Goal: Task Accomplishment & Management: Use online tool/utility

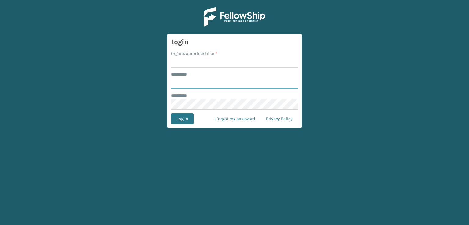
type input "***"
click at [189, 60] on input "Organization Identifier *" at bounding box center [234, 62] width 127 height 11
type input "sleepgeekz warehouse"
click at [178, 121] on button "Log In" at bounding box center [182, 119] width 23 height 11
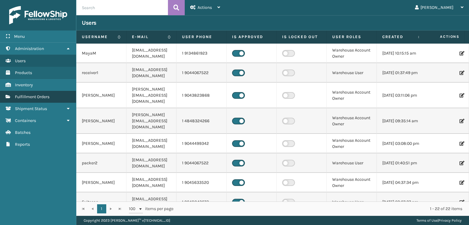
click at [32, 95] on span "Fulfillment Orders" at bounding box center [32, 96] width 34 height 5
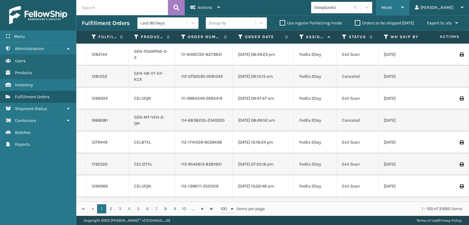
click at [392, 6] on span "Mode" at bounding box center [386, 7] width 11 height 5
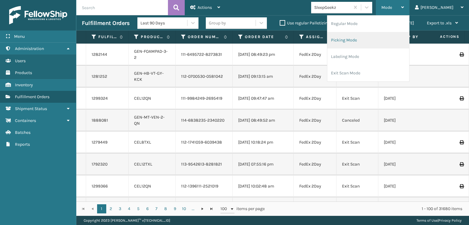
click at [390, 42] on li "Picking Mode" at bounding box center [368, 40] width 82 height 16
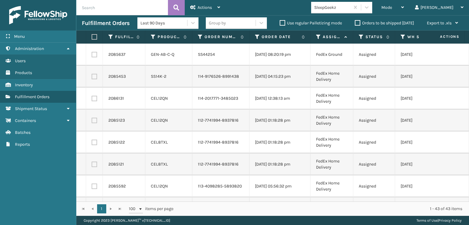
click at [97, 58] on td at bounding box center [94, 55] width 17 height 22
click at [92, 57] on label at bounding box center [94, 54] width 5 height 5
click at [92, 56] on input "checkbox" at bounding box center [92, 54] width 0 height 4
checkbox input "true"
click at [94, 79] on label at bounding box center [94, 76] width 5 height 5
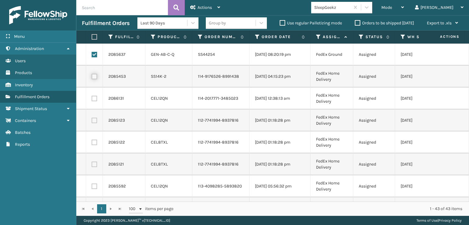
click at [92, 78] on input "checkbox" at bounding box center [92, 76] width 0 height 4
checkbox input "true"
click at [97, 106] on td at bounding box center [94, 99] width 17 height 22
click at [93, 101] on label at bounding box center [94, 98] width 5 height 5
click at [92, 100] on input "checkbox" at bounding box center [92, 98] width 0 height 4
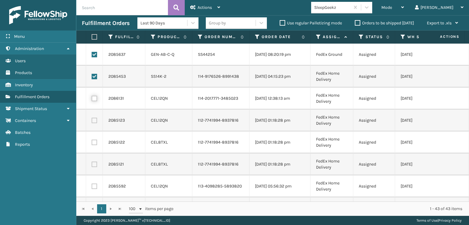
checkbox input "true"
click at [93, 123] on label at bounding box center [94, 120] width 5 height 5
click at [92, 122] on input "checkbox" at bounding box center [92, 120] width 0 height 4
checkbox input "true"
click at [96, 153] on td at bounding box center [94, 143] width 17 height 22
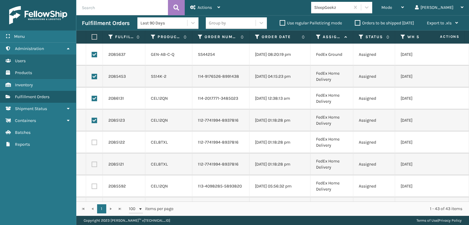
click at [95, 145] on label at bounding box center [94, 142] width 5 height 5
click at [92, 144] on input "checkbox" at bounding box center [92, 142] width 0 height 4
checkbox input "true"
click at [96, 167] on label at bounding box center [94, 164] width 5 height 5
click at [92, 166] on input "checkbox" at bounding box center [92, 164] width 0 height 4
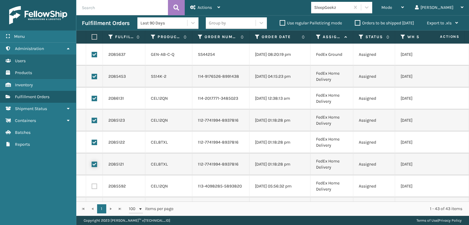
checkbox input "true"
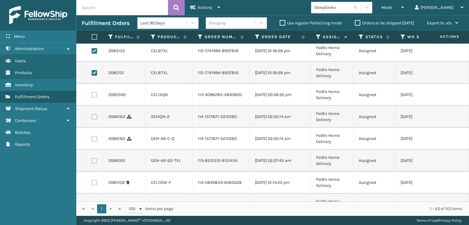
click at [95, 98] on label at bounding box center [94, 94] width 5 height 5
click at [92, 96] on input "checkbox" at bounding box center [92, 94] width 0 height 4
checkbox input "true"
click at [94, 120] on label at bounding box center [94, 116] width 5 height 5
click at [92, 118] on input "checkbox" at bounding box center [92, 116] width 0 height 4
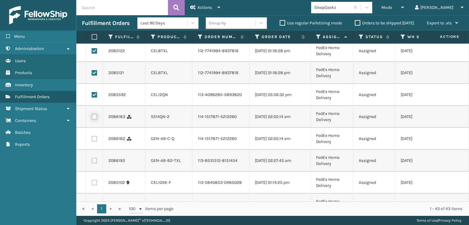
checkbox input "true"
click at [94, 142] on label at bounding box center [94, 138] width 5 height 5
click at [92, 140] on input "checkbox" at bounding box center [92, 138] width 0 height 4
checkbox input "true"
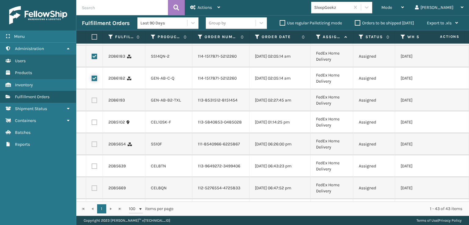
scroll to position [153, 0]
click at [93, 111] on td at bounding box center [94, 100] width 17 height 22
click at [93, 133] on td at bounding box center [94, 122] width 17 height 22
click at [94, 125] on label at bounding box center [94, 121] width 5 height 5
click at [92, 123] on input "checkbox" at bounding box center [92, 121] width 0 height 4
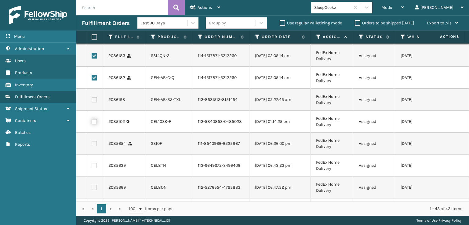
checkbox input "true"
click at [94, 111] on td at bounding box center [94, 100] width 17 height 22
click at [94, 103] on label at bounding box center [94, 99] width 5 height 5
click at [92, 101] on input "checkbox" at bounding box center [92, 99] width 0 height 4
checkbox input "true"
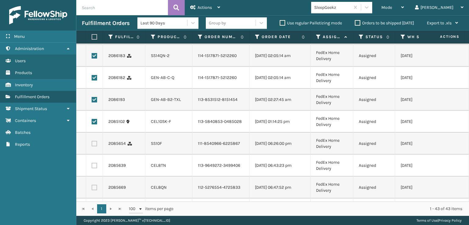
click at [97, 155] on td at bounding box center [94, 144] width 17 height 22
click at [95, 146] on label at bounding box center [94, 143] width 5 height 5
click at [92, 145] on input "checkbox" at bounding box center [92, 143] width 0 height 4
checkbox input "true"
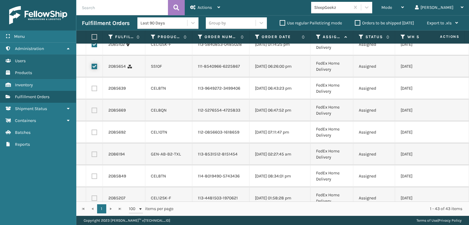
scroll to position [244, 0]
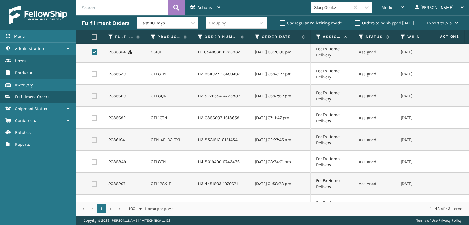
click at [93, 77] on label at bounding box center [94, 73] width 5 height 5
click at [92, 75] on input "checkbox" at bounding box center [92, 73] width 0 height 4
checkbox input "true"
click at [95, 99] on label at bounding box center [94, 95] width 5 height 5
click at [92, 97] on input "checkbox" at bounding box center [92, 95] width 0 height 4
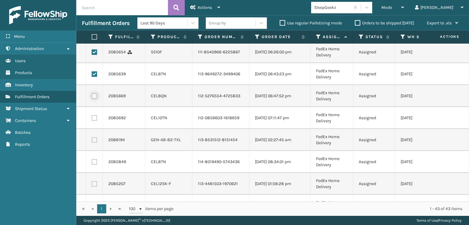
checkbox input "true"
click at [98, 129] on td at bounding box center [94, 118] width 17 height 22
click at [92, 121] on label at bounding box center [94, 117] width 5 height 5
click at [92, 119] on input "checkbox" at bounding box center [92, 117] width 0 height 4
checkbox input "true"
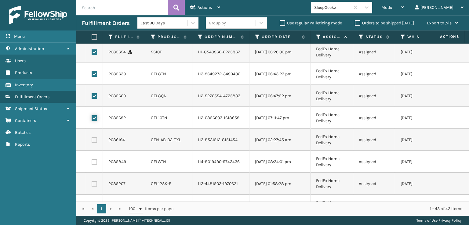
scroll to position [305, 0]
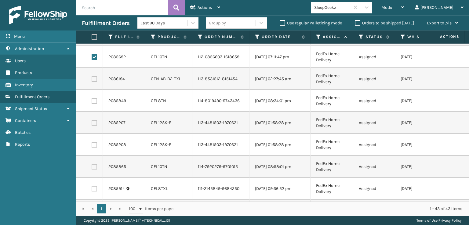
click at [96, 82] on label at bounding box center [94, 78] width 5 height 5
click at [92, 80] on input "checkbox" at bounding box center [92, 78] width 0 height 4
checkbox input "true"
click at [96, 104] on label at bounding box center [94, 100] width 5 height 5
click at [92, 102] on input "checkbox" at bounding box center [92, 100] width 0 height 4
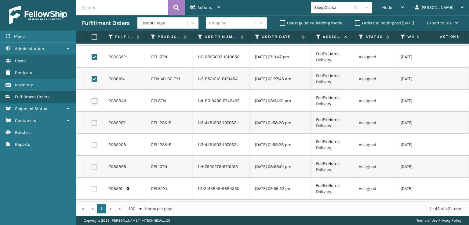
checkbox input "true"
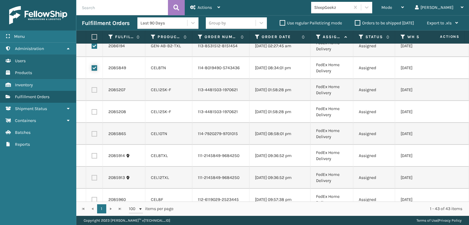
scroll to position [366, 0]
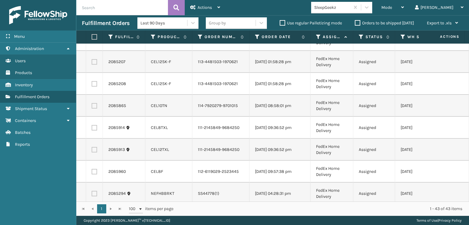
click at [92, 65] on label at bounding box center [94, 61] width 5 height 5
click at [92, 63] on input "checkbox" at bounding box center [92, 61] width 0 height 4
checkbox input "true"
click at [92, 87] on label at bounding box center [94, 83] width 5 height 5
click at [92, 85] on input "checkbox" at bounding box center [92, 83] width 0 height 4
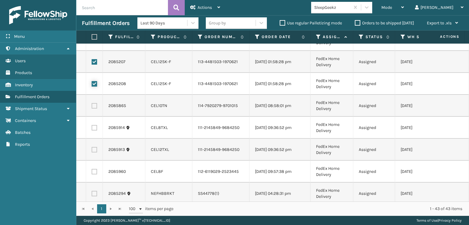
checkbox input "true"
click at [92, 117] on td at bounding box center [94, 106] width 17 height 22
click at [92, 109] on label at bounding box center [94, 105] width 5 height 5
click at [92, 107] on input "checkbox" at bounding box center [92, 105] width 0 height 4
click at [92, 109] on label at bounding box center [94, 105] width 5 height 5
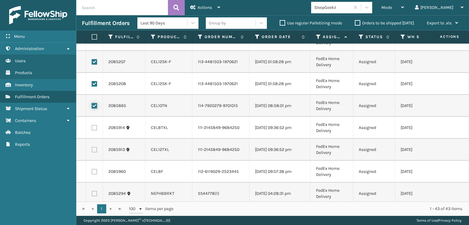
click at [92, 107] on input "checkbox" at bounding box center [92, 105] width 0 height 4
click at [92, 109] on label at bounding box center [94, 105] width 5 height 5
click at [92, 107] on input "checkbox" at bounding box center [92, 105] width 0 height 4
checkbox input "true"
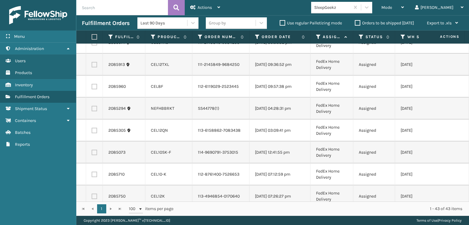
scroll to position [458, 0]
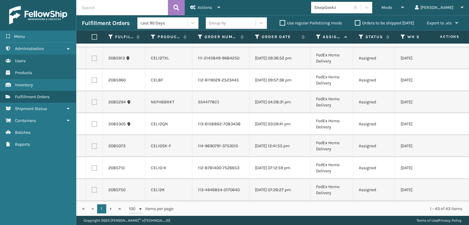
click at [95, 39] on label at bounding box center [94, 36] width 5 height 5
click at [92, 38] on input "checkbox" at bounding box center [92, 36] width 0 height 4
checkbox input "true"
click at [94, 61] on label at bounding box center [94, 58] width 5 height 5
click at [92, 60] on input "checkbox" at bounding box center [92, 58] width 0 height 4
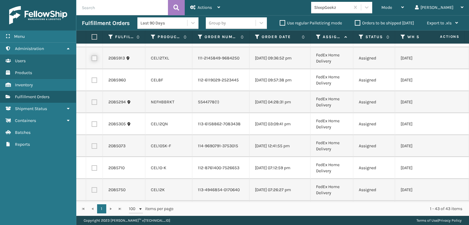
checkbox input "true"
click at [95, 83] on label at bounding box center [94, 80] width 5 height 5
click at [92, 81] on input "checkbox" at bounding box center [92, 80] width 0 height 4
checkbox input "true"
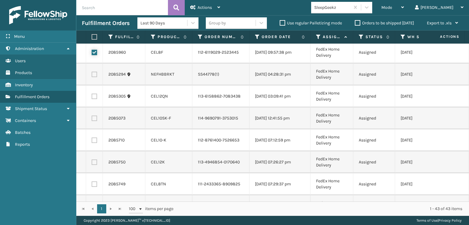
scroll to position [519, 0]
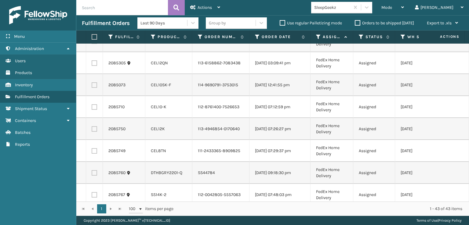
click at [96, 74] on td at bounding box center [94, 63] width 17 height 22
click at [94, 66] on label at bounding box center [94, 62] width 5 height 5
click at [92, 64] on input "checkbox" at bounding box center [92, 62] width 0 height 4
checkbox input "true"
click at [95, 88] on label at bounding box center [94, 84] width 5 height 5
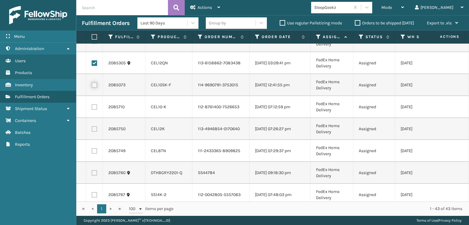
click at [92, 86] on input "checkbox" at bounding box center [92, 84] width 0 height 4
checkbox input "true"
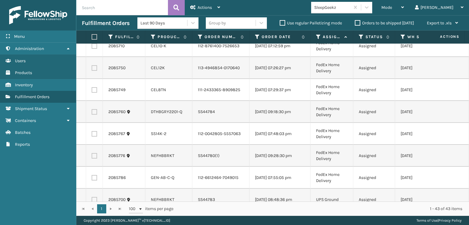
scroll to position [610, 0]
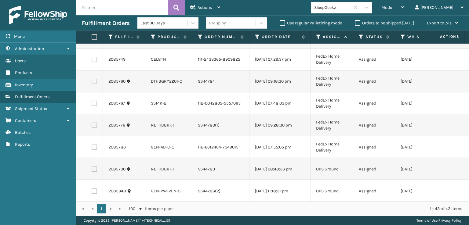
click at [93, 18] on label at bounding box center [94, 15] width 5 height 5
click at [92, 17] on input "checkbox" at bounding box center [92, 15] width 0 height 4
checkbox input "true"
click at [96, 40] on label at bounding box center [94, 37] width 5 height 5
click at [92, 39] on input "checkbox" at bounding box center [92, 37] width 0 height 4
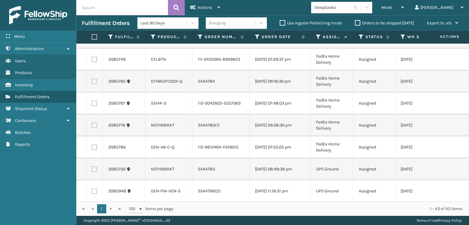
checkbox input "true"
click at [96, 62] on label at bounding box center [94, 59] width 5 height 5
click at [92, 61] on input "checkbox" at bounding box center [92, 59] width 0 height 4
checkbox input "true"
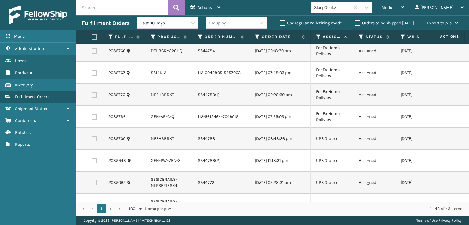
click at [96, 54] on label at bounding box center [94, 50] width 5 height 5
click at [92, 52] on input "checkbox" at bounding box center [92, 50] width 0 height 4
checkbox input "true"
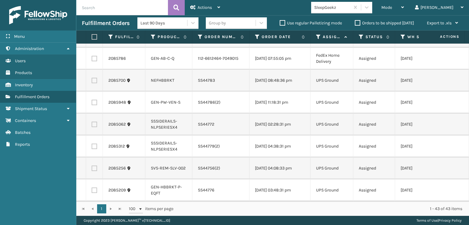
scroll to position [702, 0]
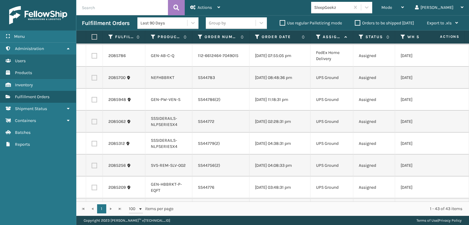
click at [93, 15] on label at bounding box center [94, 11] width 5 height 5
click at [92, 13] on input "checkbox" at bounding box center [92, 11] width 0 height 4
checkbox input "true"
click at [94, 67] on td at bounding box center [94, 56] width 17 height 22
click at [95, 59] on label at bounding box center [94, 55] width 5 height 5
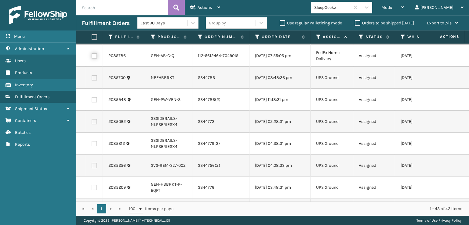
click at [92, 57] on input "checkbox" at bounding box center [92, 55] width 0 height 4
checkbox input "true"
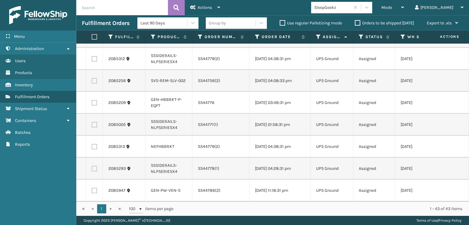
scroll to position [912, 0]
click at [223, 10] on div "Actions Settings Remove All Filters Export Labels Create Picking Batch" at bounding box center [205, 7] width 41 height 15
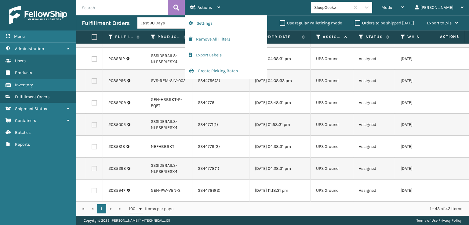
click at [238, 165] on td "SS44778(1)" at bounding box center [220, 169] width 57 height 22
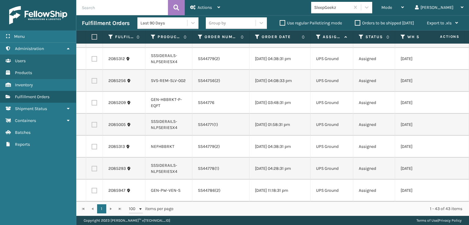
scroll to position [790, 0]
click at [211, 11] on div "Actions" at bounding box center [205, 7] width 30 height 15
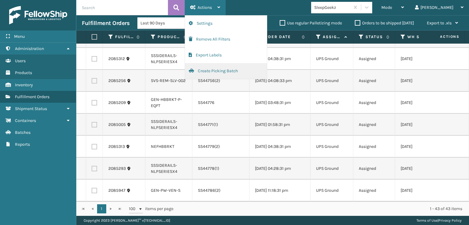
click at [206, 67] on button "Create Picking Batch" at bounding box center [226, 71] width 82 height 16
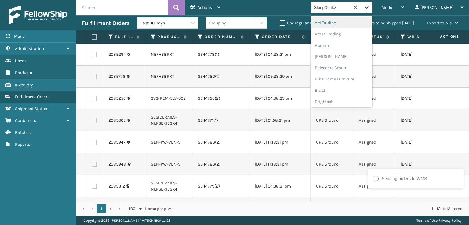
click at [370, 8] on icon at bounding box center [366, 7] width 6 height 6
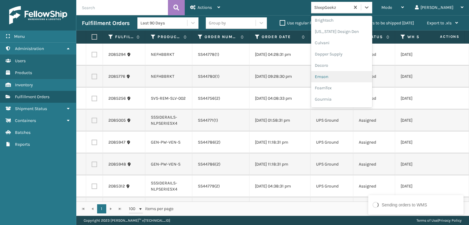
scroll to position [92, 0]
click at [352, 76] on div "FoamTex" at bounding box center [341, 77] width 61 height 11
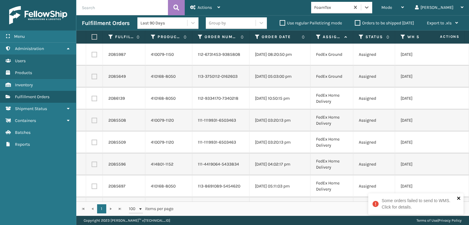
click at [459, 199] on icon "close" at bounding box center [458, 198] width 3 height 3
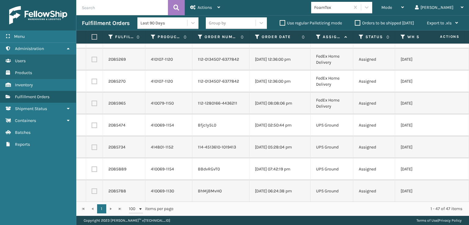
scroll to position [665, 0]
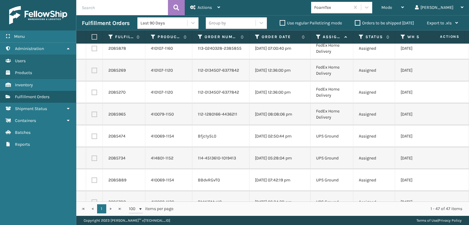
click at [95, 115] on label at bounding box center [94, 114] width 5 height 5
click at [92, 115] on input "checkbox" at bounding box center [92, 114] width 0 height 4
checkbox input "true"
click at [94, 95] on td at bounding box center [94, 92] width 17 height 22
click at [94, 91] on label at bounding box center [94, 92] width 5 height 5
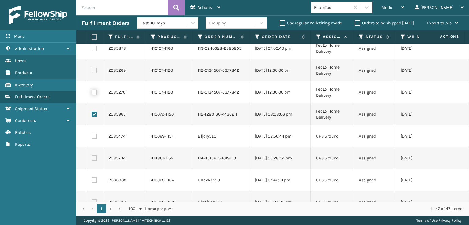
click at [92, 91] on input "checkbox" at bounding box center [92, 92] width 0 height 4
checkbox input "true"
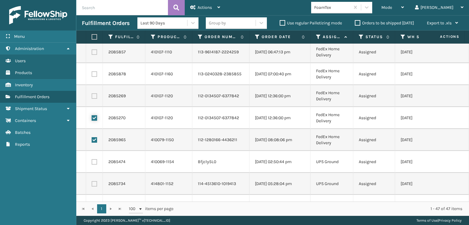
scroll to position [604, 0]
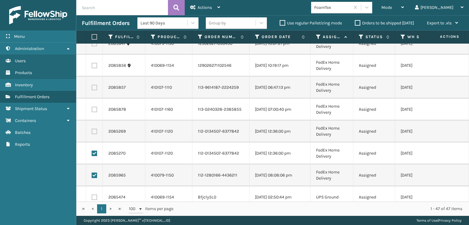
click at [94, 133] on label at bounding box center [94, 131] width 5 height 5
click at [92, 133] on input "checkbox" at bounding box center [92, 131] width 0 height 4
checkbox input "true"
click at [94, 110] on label at bounding box center [94, 109] width 5 height 5
click at [92, 110] on input "checkbox" at bounding box center [92, 109] width 0 height 4
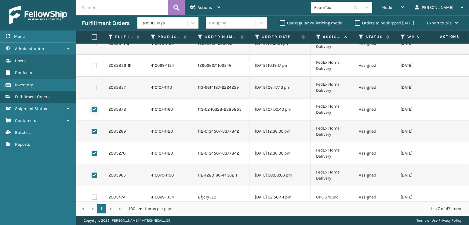
checkbox input "true"
click at [94, 88] on label at bounding box center [94, 87] width 5 height 5
click at [92, 88] on input "checkbox" at bounding box center [92, 87] width 0 height 4
checkbox input "true"
click at [92, 61] on td at bounding box center [94, 66] width 17 height 22
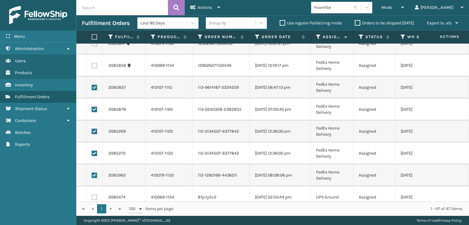
click at [92, 66] on label at bounding box center [94, 65] width 5 height 5
click at [92, 66] on input "checkbox" at bounding box center [92, 65] width 0 height 4
checkbox input "true"
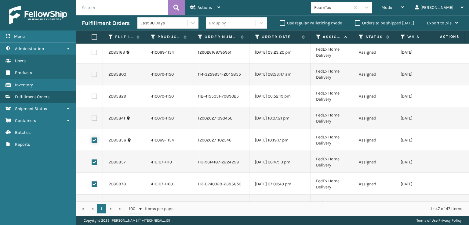
scroll to position [513, 0]
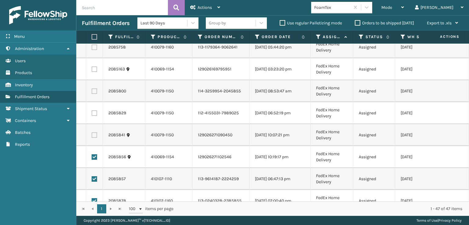
click at [95, 136] on label at bounding box center [94, 134] width 5 height 5
click at [92, 136] on input "checkbox" at bounding box center [92, 134] width 0 height 4
checkbox input "true"
click at [94, 113] on label at bounding box center [94, 112] width 5 height 5
click at [92, 113] on input "checkbox" at bounding box center [92, 112] width 0 height 4
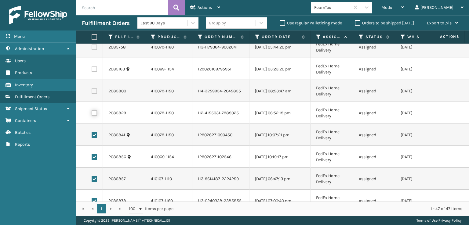
checkbox input "true"
click at [94, 87] on td at bounding box center [94, 91] width 17 height 22
click at [94, 89] on label at bounding box center [94, 90] width 5 height 5
click at [92, 89] on input "checkbox" at bounding box center [92, 90] width 0 height 4
checkbox input "true"
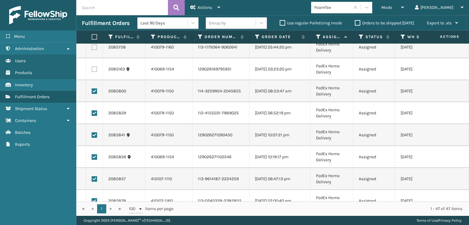
click at [94, 70] on label at bounding box center [94, 69] width 5 height 5
click at [92, 70] on input "checkbox" at bounding box center [92, 69] width 0 height 4
checkbox input "true"
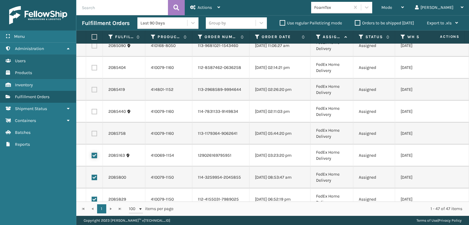
scroll to position [421, 0]
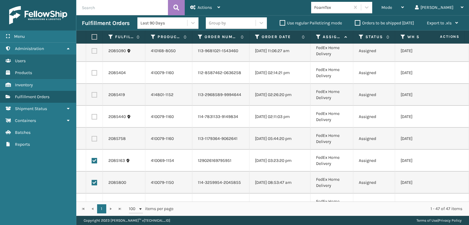
click at [95, 140] on label at bounding box center [94, 138] width 5 height 5
click at [92, 140] on input "checkbox" at bounding box center [92, 138] width 0 height 4
checkbox input "true"
click at [95, 118] on label at bounding box center [94, 116] width 5 height 5
click at [92, 118] on input "checkbox" at bounding box center [92, 116] width 0 height 4
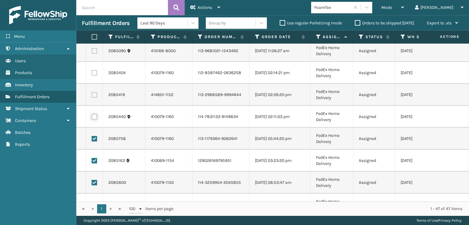
checkbox input "true"
click at [94, 96] on label at bounding box center [94, 94] width 5 height 5
click at [92, 96] on input "checkbox" at bounding box center [92, 94] width 0 height 4
checkbox input "true"
click at [94, 73] on label at bounding box center [94, 72] width 5 height 5
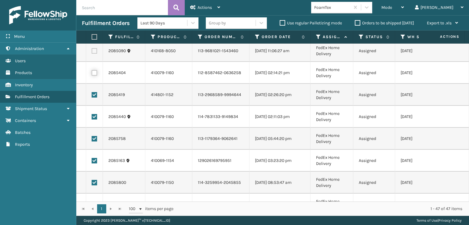
click at [92, 73] on input "checkbox" at bounding box center [92, 72] width 0 height 4
checkbox input "true"
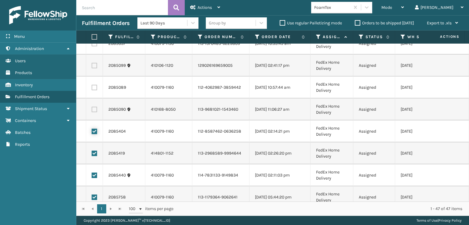
scroll to position [360, 0]
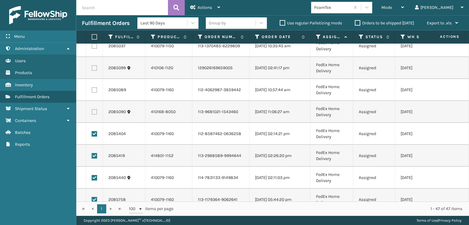
click at [96, 109] on label at bounding box center [94, 111] width 5 height 5
click at [92, 109] on input "checkbox" at bounding box center [92, 111] width 0 height 4
checkbox input "true"
click at [95, 91] on label at bounding box center [94, 89] width 5 height 5
click at [92, 91] on input "checkbox" at bounding box center [92, 89] width 0 height 4
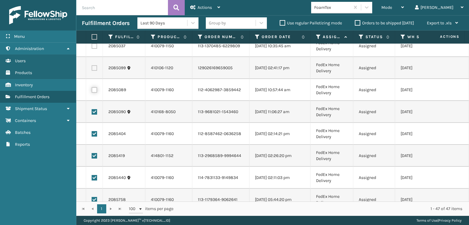
checkbox input "true"
click at [94, 70] on label at bounding box center [94, 67] width 5 height 5
click at [92, 69] on input "checkbox" at bounding box center [92, 67] width 0 height 4
checkbox input "true"
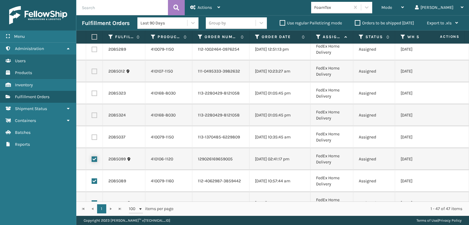
scroll to position [269, 0]
click at [96, 138] on label at bounding box center [94, 137] width 5 height 5
click at [92, 138] on input "checkbox" at bounding box center [92, 137] width 0 height 4
checkbox input "true"
click at [95, 115] on label at bounding box center [94, 115] width 5 height 5
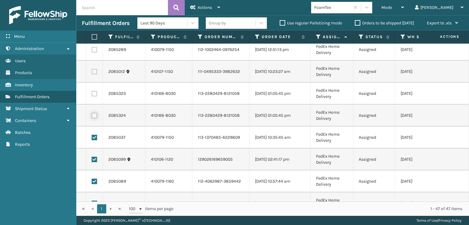
click at [92, 115] on input "checkbox" at bounding box center [92, 115] width 0 height 4
checkbox input "true"
drag, startPoint x: 93, startPoint y: 96, endPoint x: 96, endPoint y: 85, distance: 12.3
click at [93, 96] on td at bounding box center [94, 94] width 17 height 22
click at [96, 94] on label at bounding box center [94, 93] width 5 height 5
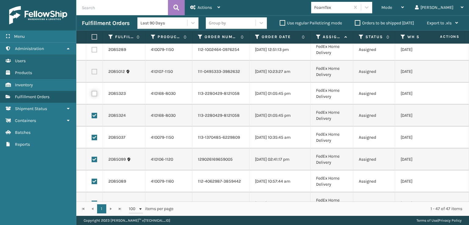
click at [92, 94] on input "checkbox" at bounding box center [92, 93] width 0 height 4
checkbox input "true"
click at [96, 72] on label at bounding box center [94, 71] width 5 height 5
click at [92, 72] on input "checkbox" at bounding box center [92, 71] width 0 height 4
checkbox input "true"
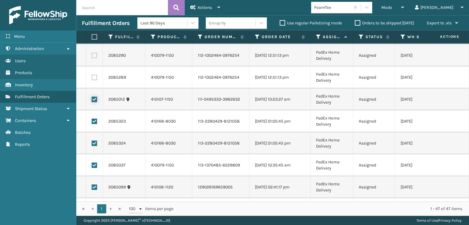
scroll to position [208, 0]
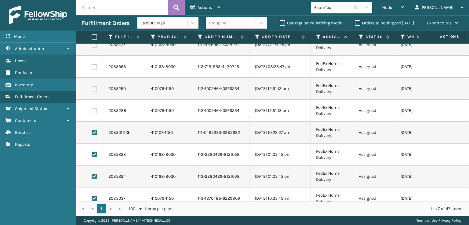
click at [96, 110] on label at bounding box center [94, 110] width 5 height 5
click at [92, 110] on input "checkbox" at bounding box center [92, 110] width 0 height 4
checkbox input "true"
click at [96, 86] on label at bounding box center [94, 88] width 5 height 5
click at [92, 86] on input "checkbox" at bounding box center [92, 88] width 0 height 4
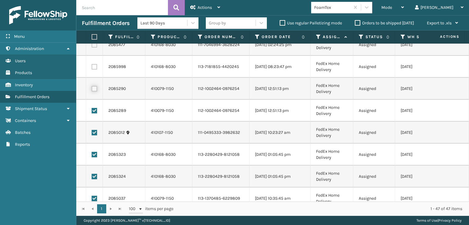
checkbox input "true"
click at [93, 68] on label at bounding box center [94, 66] width 5 height 5
click at [92, 68] on input "checkbox" at bounding box center [92, 66] width 0 height 4
checkbox input "true"
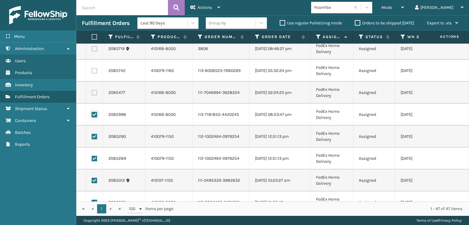
scroll to position [116, 0]
click at [94, 137] on label at bounding box center [94, 136] width 5 height 5
click at [92, 137] on input "checkbox" at bounding box center [92, 136] width 0 height 4
checkbox input "true"
click at [94, 113] on label at bounding box center [94, 114] width 5 height 5
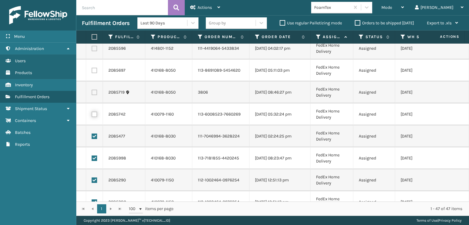
click at [92, 113] on input "checkbox" at bounding box center [92, 114] width 0 height 4
checkbox input "true"
click at [96, 90] on label at bounding box center [94, 92] width 5 height 5
click at [92, 90] on input "checkbox" at bounding box center [92, 92] width 0 height 4
checkbox input "true"
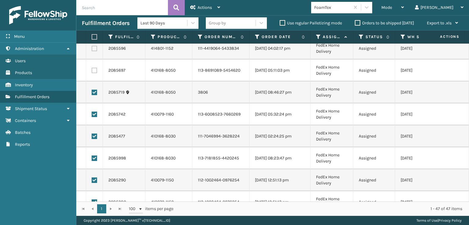
click at [94, 70] on label at bounding box center [94, 70] width 5 height 5
click at [92, 70] on input "checkbox" at bounding box center [92, 70] width 0 height 4
checkbox input "true"
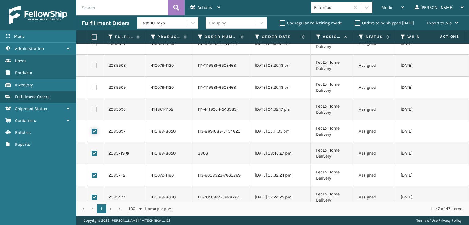
scroll to position [0, 0]
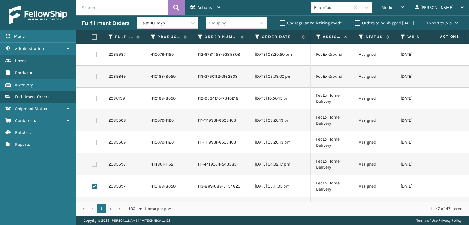
click at [95, 165] on label at bounding box center [94, 164] width 5 height 5
click at [92, 165] on input "checkbox" at bounding box center [92, 164] width 0 height 4
checkbox input "true"
click at [96, 136] on td at bounding box center [94, 143] width 17 height 22
click at [95, 143] on label at bounding box center [94, 142] width 5 height 5
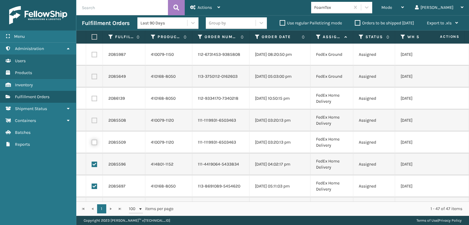
click at [92, 143] on input "checkbox" at bounding box center [92, 142] width 0 height 4
checkbox input "true"
click at [95, 122] on label at bounding box center [94, 120] width 5 height 5
click at [92, 122] on input "checkbox" at bounding box center [92, 120] width 0 height 4
checkbox input "true"
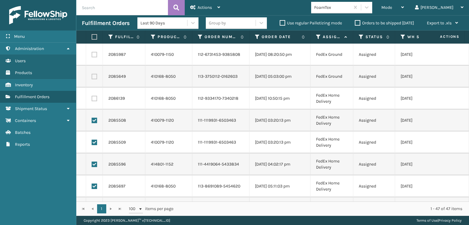
click at [95, 96] on label at bounding box center [94, 98] width 5 height 5
click at [92, 96] on input "checkbox" at bounding box center [92, 98] width 0 height 4
checkbox input "true"
click at [94, 78] on label at bounding box center [94, 76] width 5 height 5
click at [92, 78] on input "checkbox" at bounding box center [92, 76] width 0 height 4
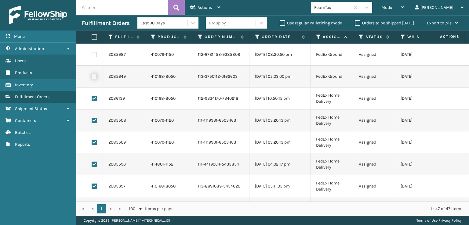
checkbox input "true"
drag, startPoint x: 92, startPoint y: 53, endPoint x: 94, endPoint y: 61, distance: 8.1
click at [92, 53] on label at bounding box center [94, 54] width 5 height 5
click at [92, 53] on input "checkbox" at bounding box center [92, 54] width 0 height 4
checkbox input "true"
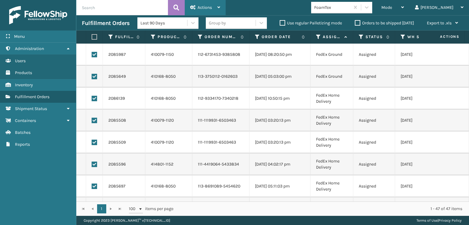
click at [216, 7] on div "Actions" at bounding box center [205, 7] width 30 height 15
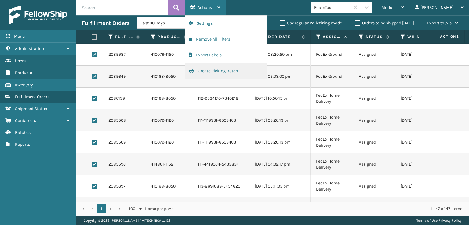
click at [218, 70] on button "Create Picking Batch" at bounding box center [226, 71] width 82 height 16
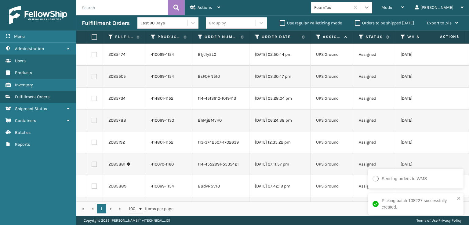
click at [370, 8] on icon at bounding box center [366, 7] width 6 height 6
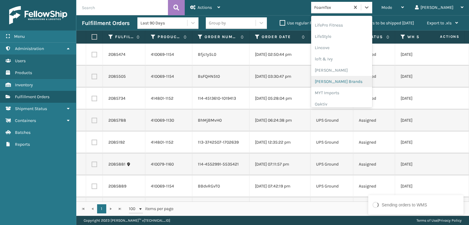
scroll to position [254, 0]
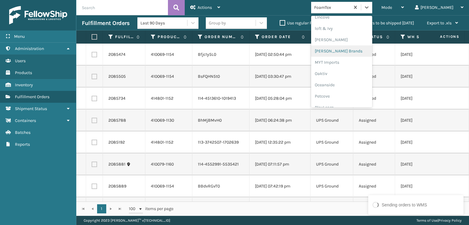
click at [355, 51] on div "[PERSON_NAME] Brands" at bounding box center [341, 50] width 61 height 11
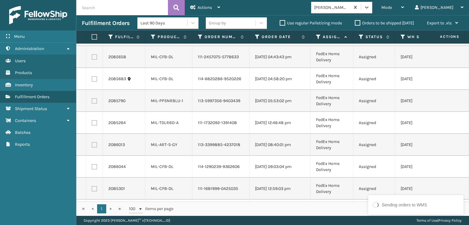
scroll to position [0, 0]
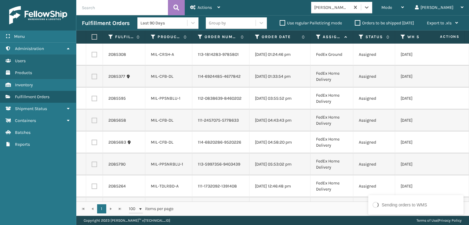
drag, startPoint x: 95, startPoint y: 54, endPoint x: 92, endPoint y: 65, distance: 11.5
click at [95, 54] on label at bounding box center [94, 54] width 5 height 5
click at [92, 54] on input "checkbox" at bounding box center [92, 54] width 0 height 4
checkbox input "true"
click at [95, 77] on label at bounding box center [94, 76] width 5 height 5
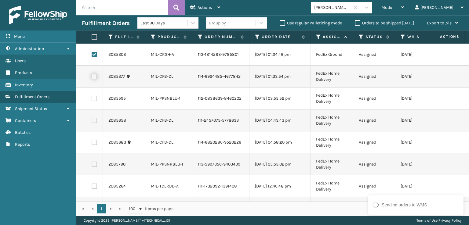
click at [92, 77] on input "checkbox" at bounding box center [92, 76] width 0 height 4
checkbox input "true"
click at [95, 99] on label at bounding box center [94, 98] width 5 height 5
click at [92, 99] on input "checkbox" at bounding box center [92, 98] width 0 height 4
checkbox input "true"
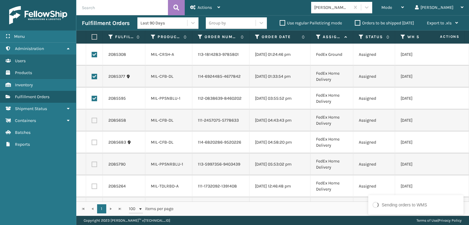
click at [93, 123] on label at bounding box center [94, 120] width 5 height 5
click at [92, 122] on input "checkbox" at bounding box center [92, 120] width 0 height 4
checkbox input "true"
click at [96, 142] on label at bounding box center [94, 142] width 5 height 5
click at [92, 142] on input "checkbox" at bounding box center [92, 142] width 0 height 4
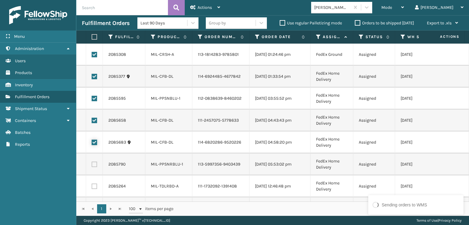
checkbox input "true"
click at [97, 169] on td at bounding box center [94, 164] width 17 height 22
click at [94, 164] on label at bounding box center [94, 164] width 5 height 5
click at [92, 164] on input "checkbox" at bounding box center [92, 164] width 0 height 4
checkbox input "true"
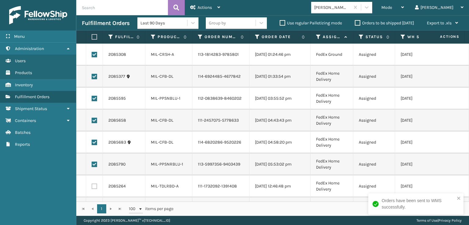
click at [94, 182] on td at bounding box center [94, 186] width 17 height 22
click at [94, 183] on td at bounding box center [94, 186] width 17 height 22
click at [94, 186] on label at bounding box center [94, 186] width 5 height 5
click at [92, 186] on input "checkbox" at bounding box center [92, 186] width 0 height 4
checkbox input "true"
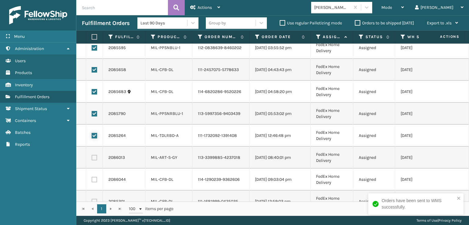
scroll to position [61, 0]
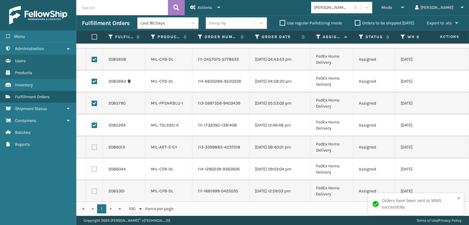
click at [95, 146] on label at bounding box center [94, 147] width 5 height 5
click at [92, 146] on input "checkbox" at bounding box center [92, 147] width 0 height 4
checkbox input "true"
click at [94, 168] on label at bounding box center [94, 169] width 5 height 5
click at [92, 168] on input "checkbox" at bounding box center [92, 169] width 0 height 4
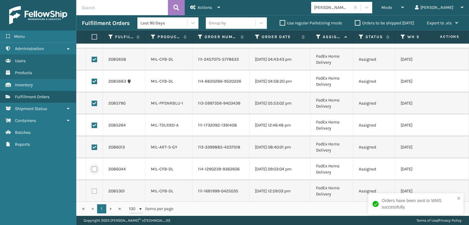
checkbox input "true"
click at [96, 193] on label at bounding box center [94, 191] width 5 height 5
click at [92, 193] on input "checkbox" at bounding box center [92, 191] width 0 height 4
checkbox input "true"
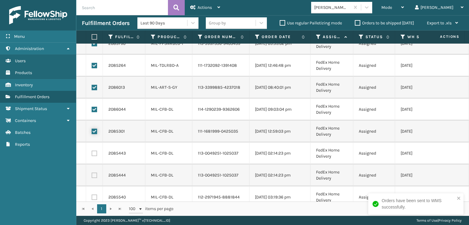
scroll to position [122, 0]
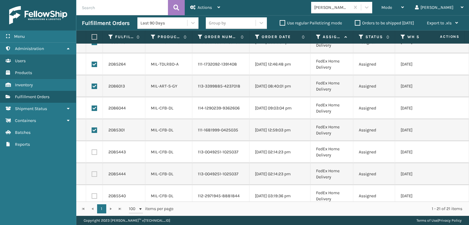
click at [92, 154] on label at bounding box center [94, 152] width 5 height 5
click at [92, 153] on input "checkbox" at bounding box center [92, 152] width 0 height 4
checkbox input "true"
click at [97, 177] on label at bounding box center [94, 174] width 5 height 5
click at [92, 175] on input "checkbox" at bounding box center [92, 174] width 0 height 4
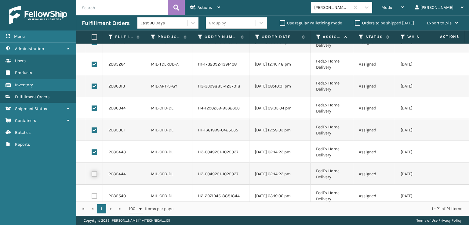
checkbox input "true"
click at [96, 194] on label at bounding box center [94, 195] width 5 height 5
click at [92, 194] on input "checkbox" at bounding box center [92, 195] width 0 height 4
checkbox input "true"
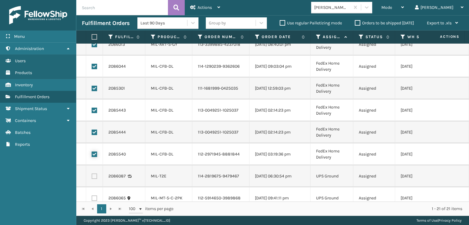
scroll to position [214, 0]
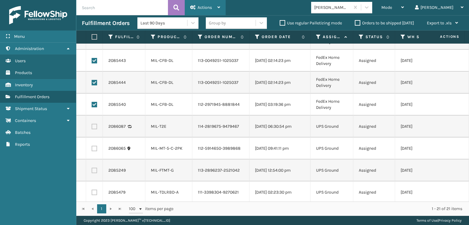
click at [202, 7] on span "Actions" at bounding box center [204, 7] width 14 height 5
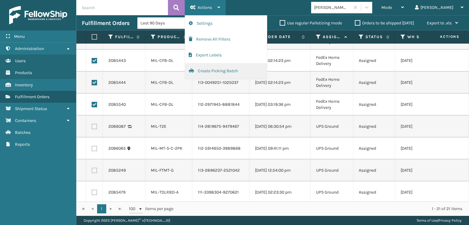
click at [214, 70] on button "Create Picking Batch" at bounding box center [226, 71] width 82 height 16
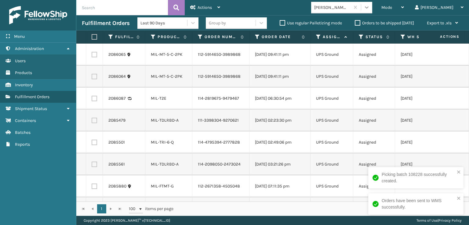
click at [370, 8] on icon at bounding box center [366, 7] width 6 height 6
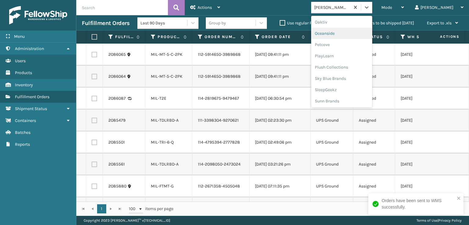
scroll to position [306, 0]
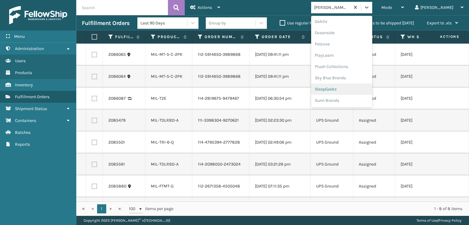
click at [354, 91] on div "SleepGeekz" at bounding box center [341, 89] width 61 height 11
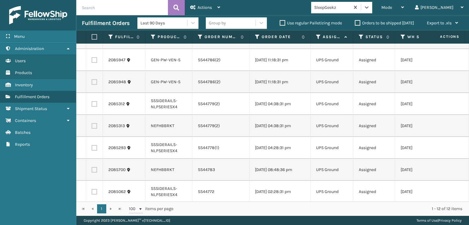
scroll to position [0, 0]
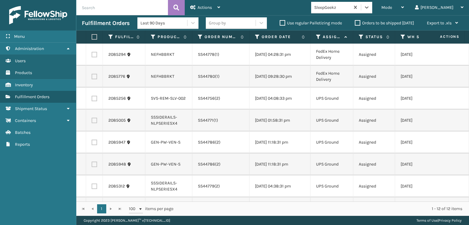
click at [95, 36] on label at bounding box center [94, 36] width 4 height 5
click at [92, 36] on input "checkbox" at bounding box center [92, 37] width 0 height 4
checkbox input "true"
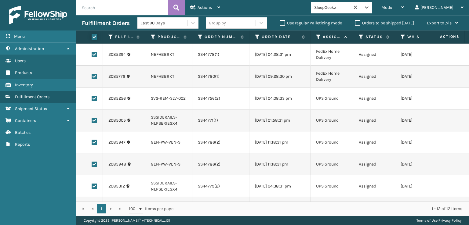
checkbox input "true"
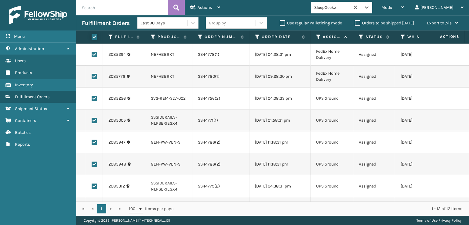
checkbox input "true"
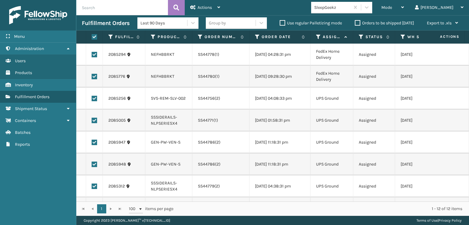
click at [95, 55] on label at bounding box center [94, 54] width 5 height 5
click at [92, 55] on input "checkbox" at bounding box center [92, 54] width 0 height 4
checkbox input "false"
click at [95, 79] on label at bounding box center [94, 76] width 5 height 5
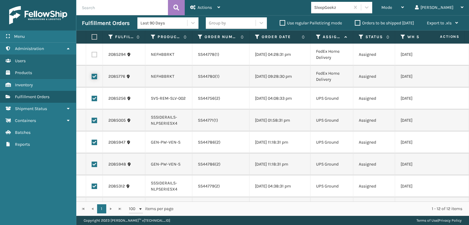
click at [92, 78] on input "checkbox" at bounding box center [92, 76] width 0 height 4
checkbox input "false"
click at [210, 9] on span "Actions" at bounding box center [204, 7] width 14 height 5
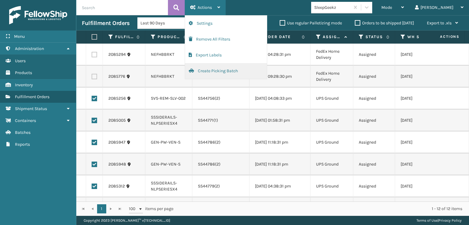
click at [211, 69] on button "Create Picking Batch" at bounding box center [226, 71] width 82 height 16
